Goal: Book appointment/travel/reservation

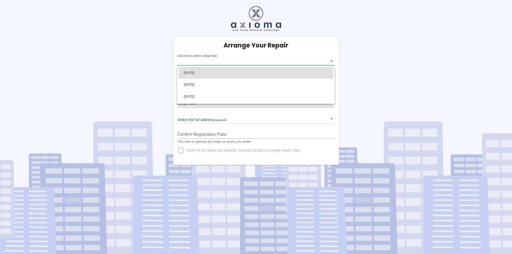
click at [332, 59] on body "Arrange Your Repair Click here to select a repair date ​ Phone Number   * 07813…" at bounding box center [256, 127] width 512 height 254
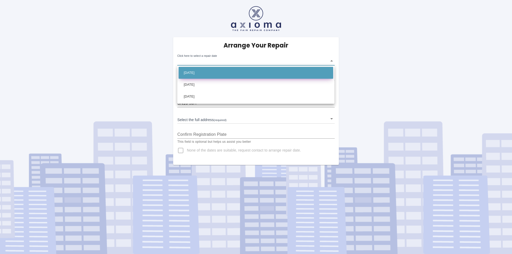
click at [308, 76] on li "Mon Oct 13 2025" at bounding box center [256, 73] width 155 height 12
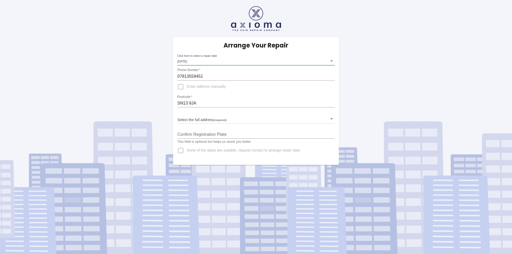
click at [329, 61] on body "Arrange Your Repair Click here to select a repair date Mon Oct 13 2025 2025-10-…" at bounding box center [256, 127] width 512 height 254
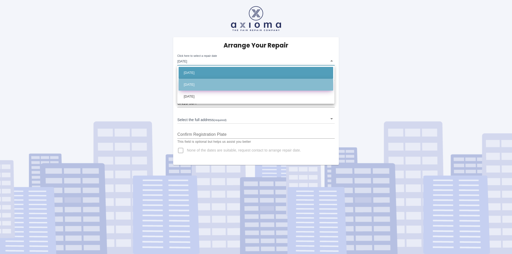
click at [209, 84] on li "Wed Oct 22 2025" at bounding box center [256, 85] width 155 height 12
type input "2025-10-22T00:00:00.000Z"
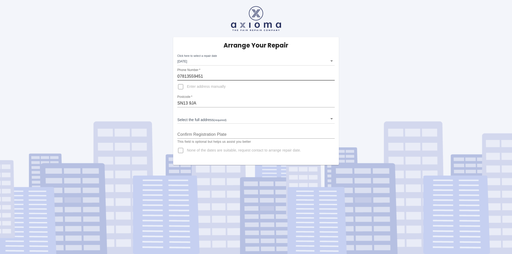
click at [211, 74] on input "07813559451" at bounding box center [255, 76] width 157 height 8
drag, startPoint x: 211, startPoint y: 74, endPoint x: 115, endPoint y: 78, distance: 96.8
click at [115, 78] on div "Arrange Your Repair Click here to select a repair date Wed Oct 22 2025 2025-10-…" at bounding box center [256, 82] width 520 height 165
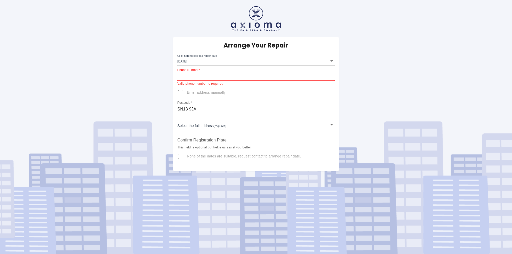
type input "+"
paste input "07584 084214"
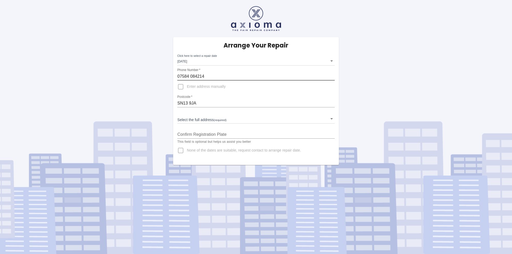
type input "07584 084214"
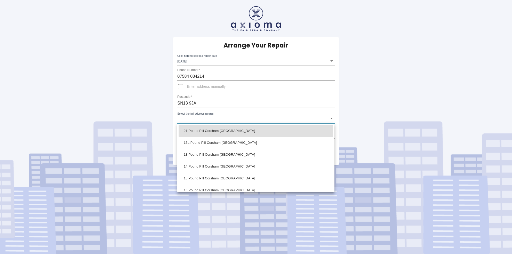
click at [333, 119] on body "Arrange Your Repair Click here to select a repair date Wed Oct 22 2025 2025-10-…" at bounding box center [256, 127] width 512 height 254
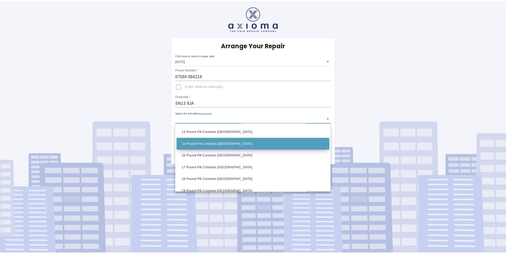
scroll to position [69, 0]
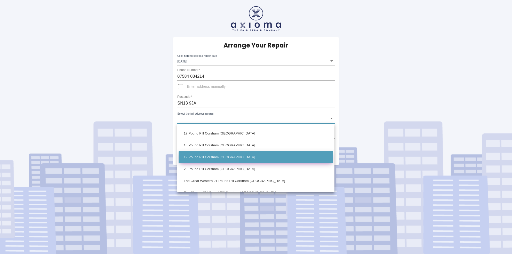
click at [222, 157] on li "19 Pound Pill Corsham Wiltshire" at bounding box center [256, 157] width 155 height 12
type input "19 Pound Pill Corsham Wiltshire"
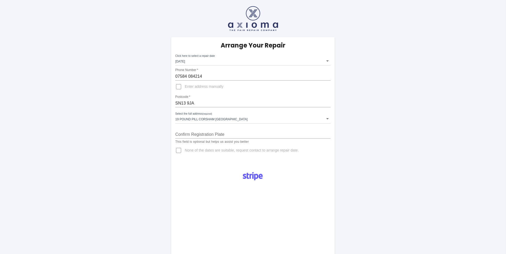
click at [212, 138] on input "Confirm Registration Plate" at bounding box center [252, 134] width 155 height 8
paste input "DG75BWW"
type input "DG75BWW"
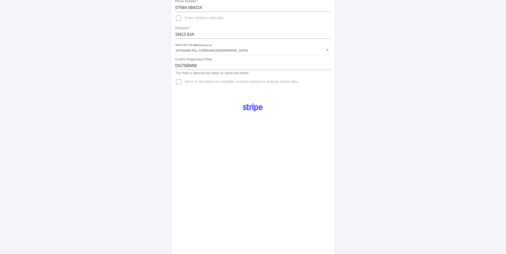
scroll to position [230, 0]
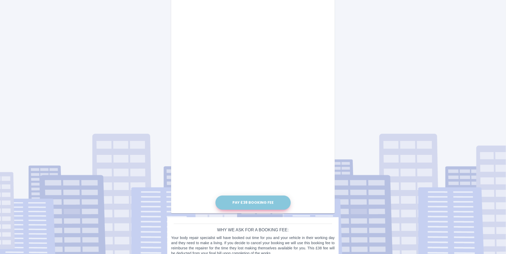
click at [262, 201] on button "Pay £38 Booking Fee" at bounding box center [253, 203] width 75 height 14
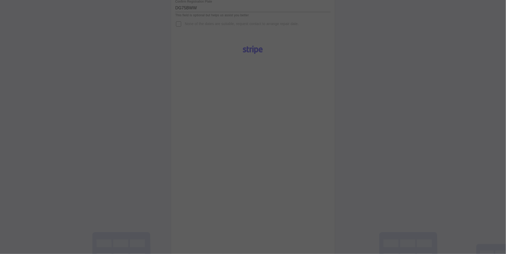
scroll to position [92, 0]
